Goal: Task Accomplishment & Management: Manage account settings

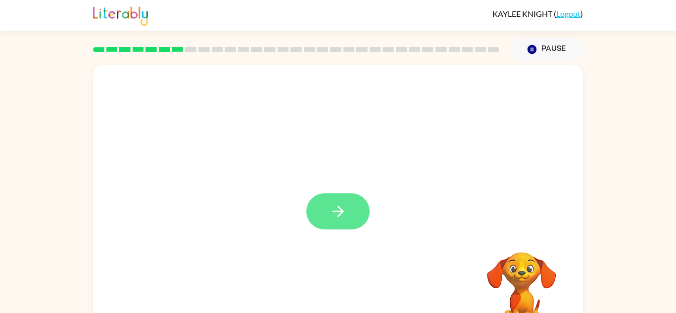
click at [337, 214] on icon "button" at bounding box center [338, 211] width 17 height 17
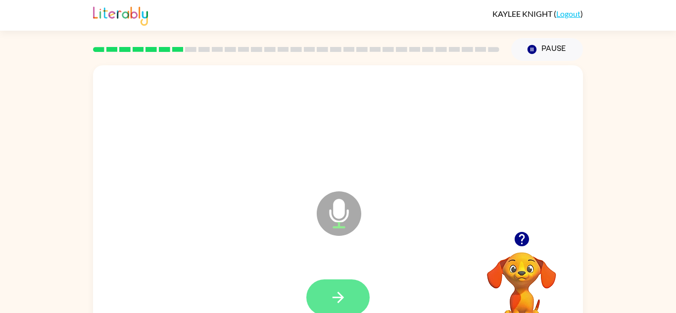
click at [340, 296] on icon "button" at bounding box center [338, 297] width 17 height 17
click at [356, 297] on button "button" at bounding box center [337, 298] width 63 height 36
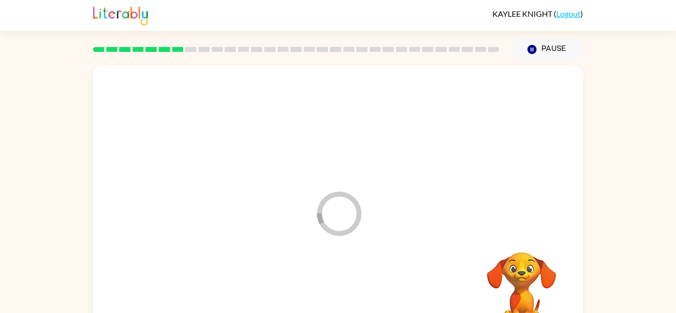
click at [347, 297] on div at bounding box center [338, 297] width 470 height 81
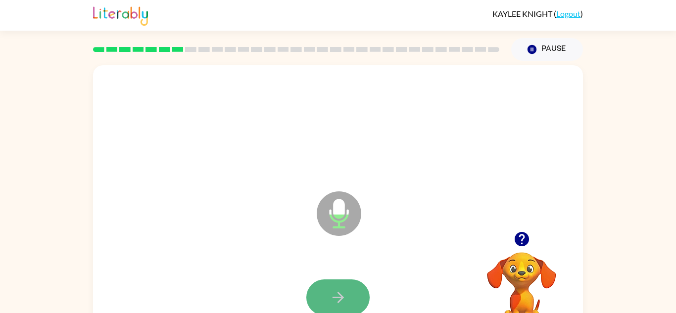
click at [344, 290] on icon "button" at bounding box center [338, 297] width 17 height 17
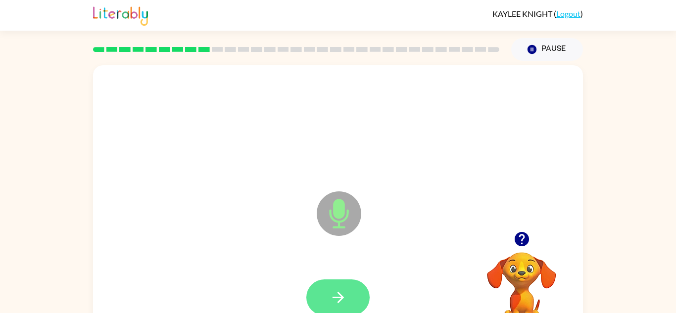
click at [343, 292] on icon "button" at bounding box center [338, 297] width 17 height 17
click at [336, 306] on button "button" at bounding box center [337, 298] width 63 height 36
click at [330, 289] on icon "button" at bounding box center [338, 297] width 17 height 17
click at [359, 270] on div at bounding box center [338, 297] width 470 height 81
click at [338, 292] on icon "button" at bounding box center [337, 297] width 11 height 11
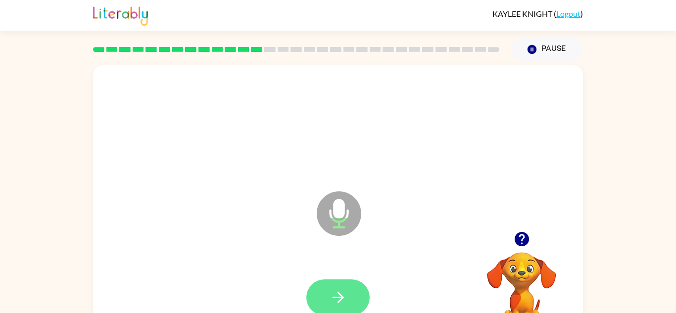
click at [334, 299] on icon "button" at bounding box center [338, 297] width 17 height 17
click at [329, 289] on button "button" at bounding box center [337, 298] width 63 height 36
click at [337, 304] on icon "button" at bounding box center [338, 297] width 17 height 17
click at [339, 289] on icon "button" at bounding box center [338, 297] width 17 height 17
click at [354, 292] on button "button" at bounding box center [337, 298] width 63 height 36
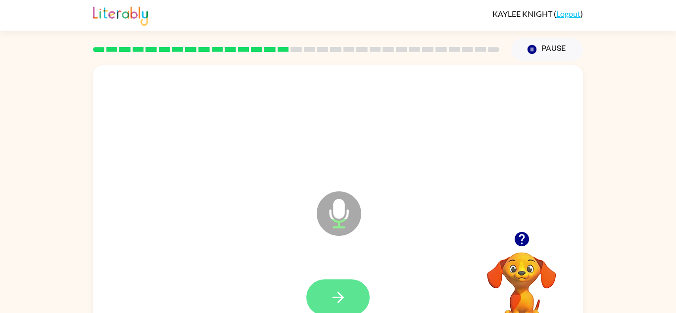
click at [355, 296] on button "button" at bounding box center [337, 298] width 63 height 36
click at [358, 281] on button "button" at bounding box center [337, 298] width 63 height 36
click at [346, 306] on div at bounding box center [337, 298] width 63 height 36
click at [355, 298] on button "button" at bounding box center [337, 298] width 63 height 36
click at [355, 286] on button "button" at bounding box center [337, 298] width 63 height 36
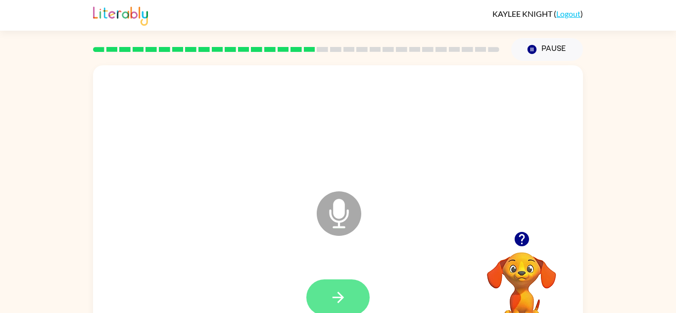
click at [362, 296] on button "button" at bounding box center [337, 298] width 63 height 36
click at [343, 297] on icon "button" at bounding box center [337, 297] width 11 height 11
click at [350, 286] on button "button" at bounding box center [337, 298] width 63 height 36
click at [333, 297] on icon "button" at bounding box center [337, 297] width 11 height 11
click at [343, 292] on icon "button" at bounding box center [338, 297] width 17 height 17
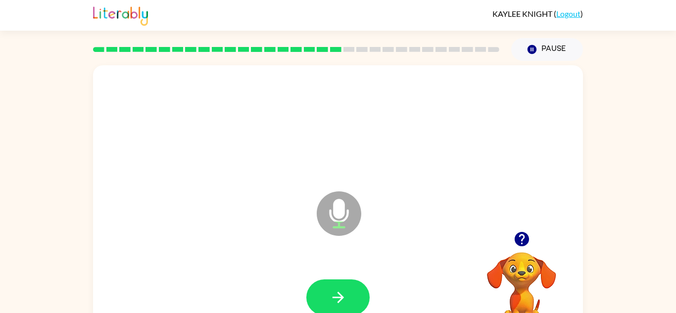
scroll to position [0, 0]
click at [330, 295] on icon "button" at bounding box center [338, 296] width 17 height 17
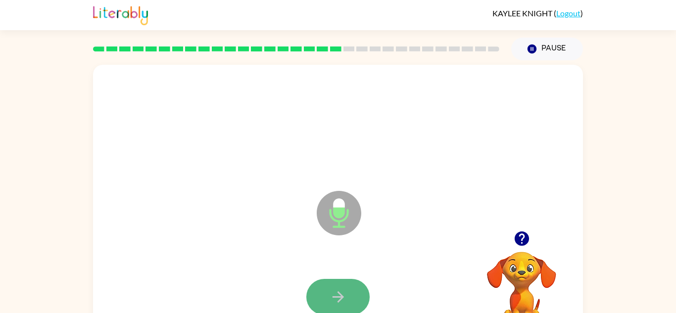
click at [350, 282] on button "button" at bounding box center [337, 297] width 63 height 36
click at [361, 311] on div at bounding box center [337, 297] width 63 height 36
click at [346, 281] on button "button" at bounding box center [337, 297] width 63 height 36
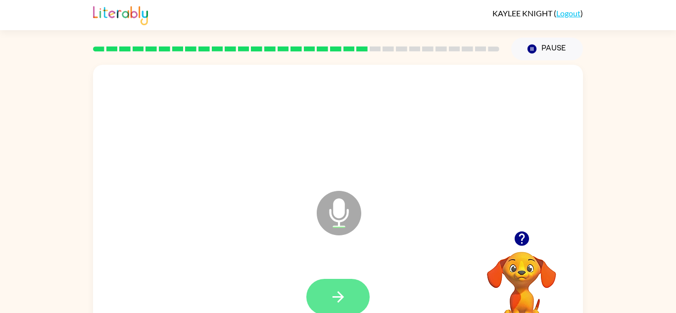
click at [357, 295] on button "button" at bounding box center [337, 297] width 63 height 36
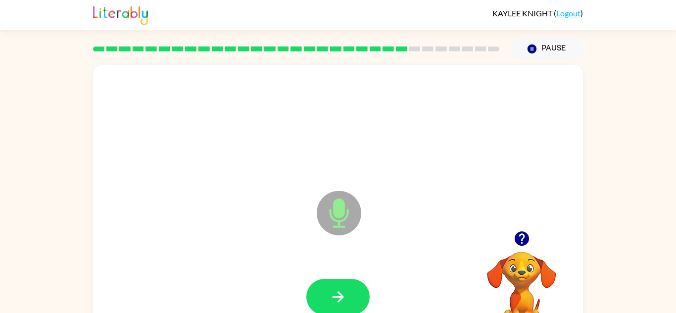
click at [345, 209] on icon at bounding box center [339, 213] width 45 height 45
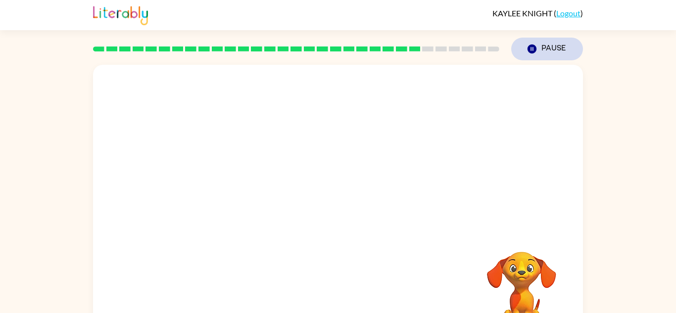
click at [531, 47] on icon "button" at bounding box center [531, 49] width 9 height 9
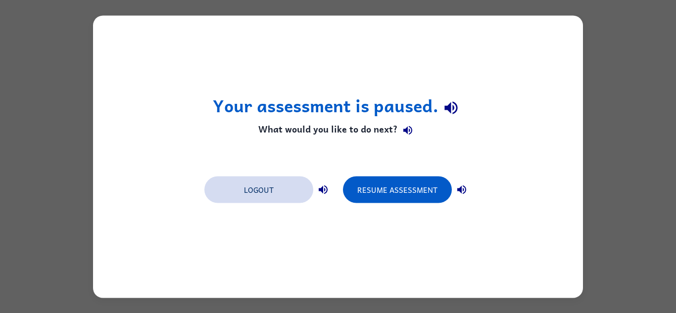
click at [254, 181] on button "Logout" at bounding box center [258, 189] width 109 height 27
